Goal: Task Accomplishment & Management: Use online tool/utility

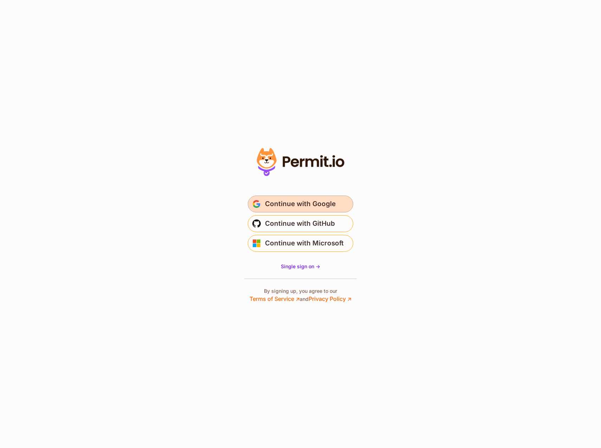
click at [310, 206] on span "Continue with Google" at bounding box center [300, 204] width 71 height 11
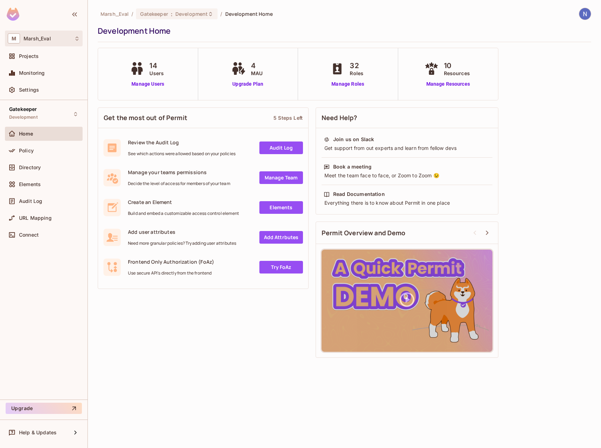
click at [49, 39] on span "Marsh_Eval" at bounding box center [37, 39] width 27 height 6
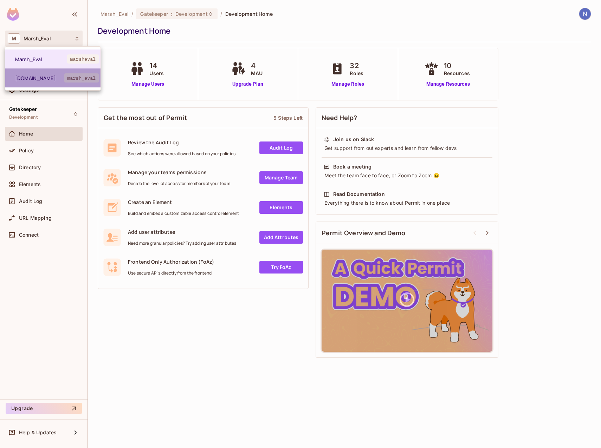
click at [49, 82] on li "[DOMAIN_NAME] marsh_eval" at bounding box center [52, 78] width 95 height 19
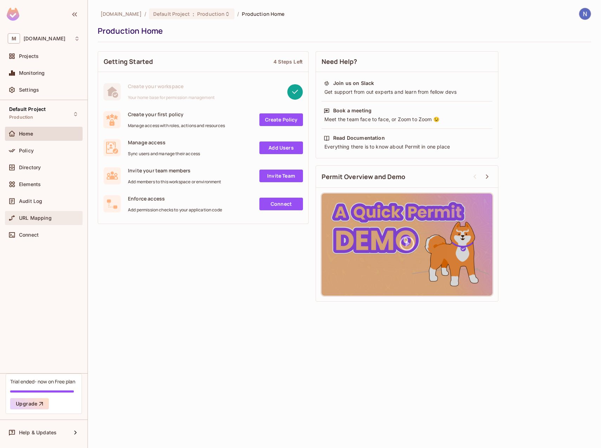
click at [41, 215] on span "URL Mapping" at bounding box center [35, 218] width 33 height 6
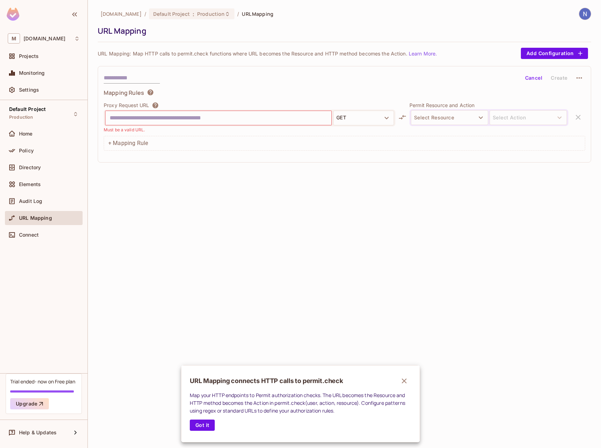
click at [47, 137] on div at bounding box center [300, 224] width 601 height 448
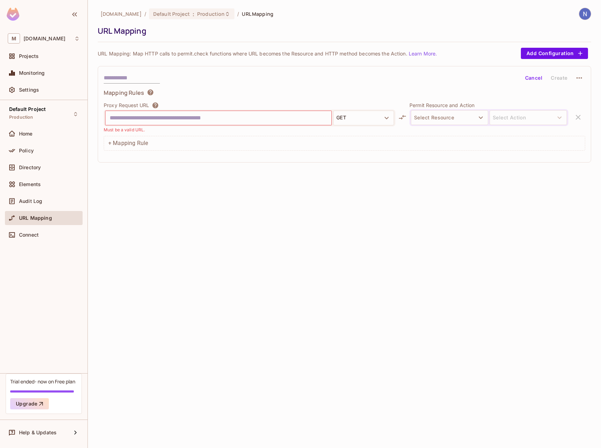
click at [39, 134] on div "Home" at bounding box center [49, 134] width 61 height 6
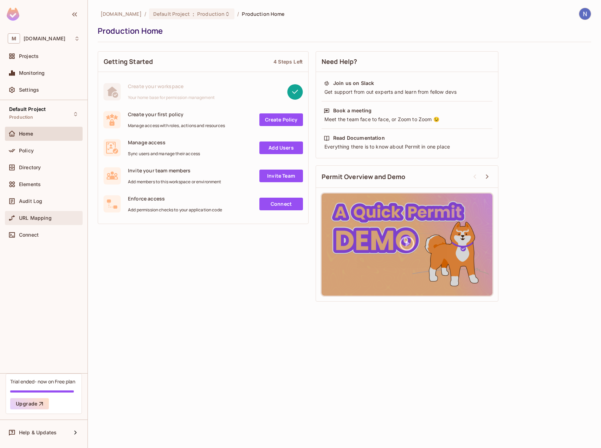
click at [31, 220] on span "URL Mapping" at bounding box center [35, 218] width 33 height 6
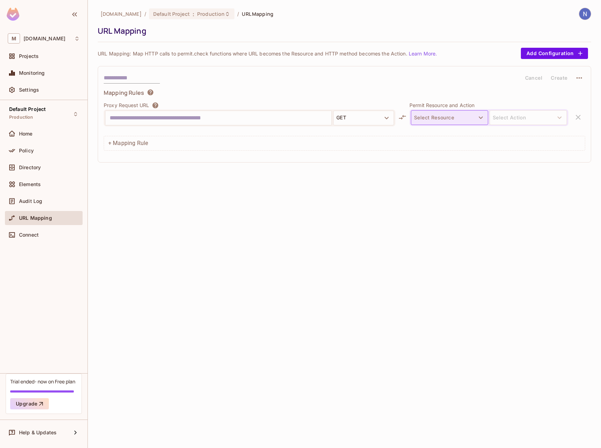
click at [466, 119] on button "Select Resource" at bounding box center [449, 117] width 77 height 15
click at [340, 197] on div at bounding box center [300, 224] width 601 height 448
click at [195, 116] on input "text" at bounding box center [219, 117] width 218 height 11
click at [365, 115] on button "GET" at bounding box center [363, 118] width 61 height 15
click at [276, 171] on div at bounding box center [300, 224] width 601 height 448
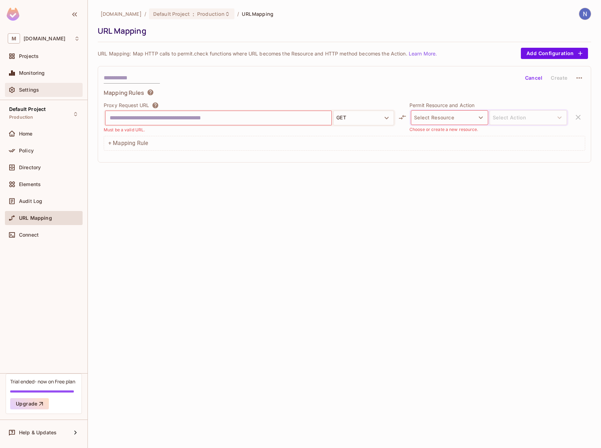
click at [41, 88] on div "Settings" at bounding box center [49, 90] width 61 height 6
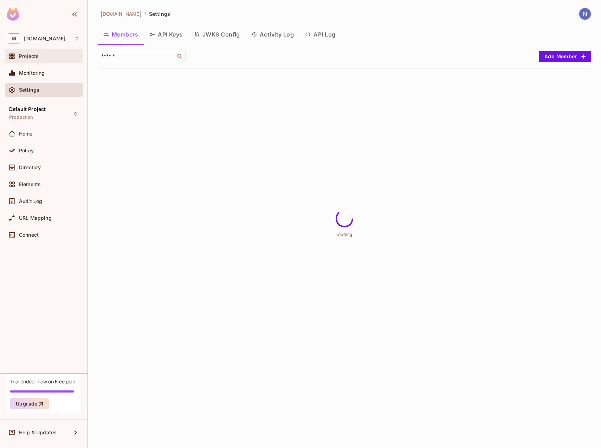
click at [53, 59] on div "Projects" at bounding box center [49, 56] width 61 height 6
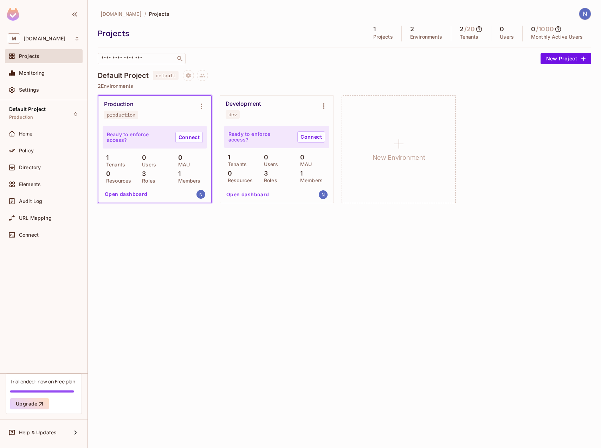
click at [228, 114] on div "dev" at bounding box center [232, 115] width 8 height 6
drag, startPoint x: 228, startPoint y: 114, endPoint x: 290, endPoint y: 60, distance: 81.7
click at [290, 60] on div "​" at bounding box center [317, 58] width 439 height 11
